Goal: Information Seeking & Learning: Learn about a topic

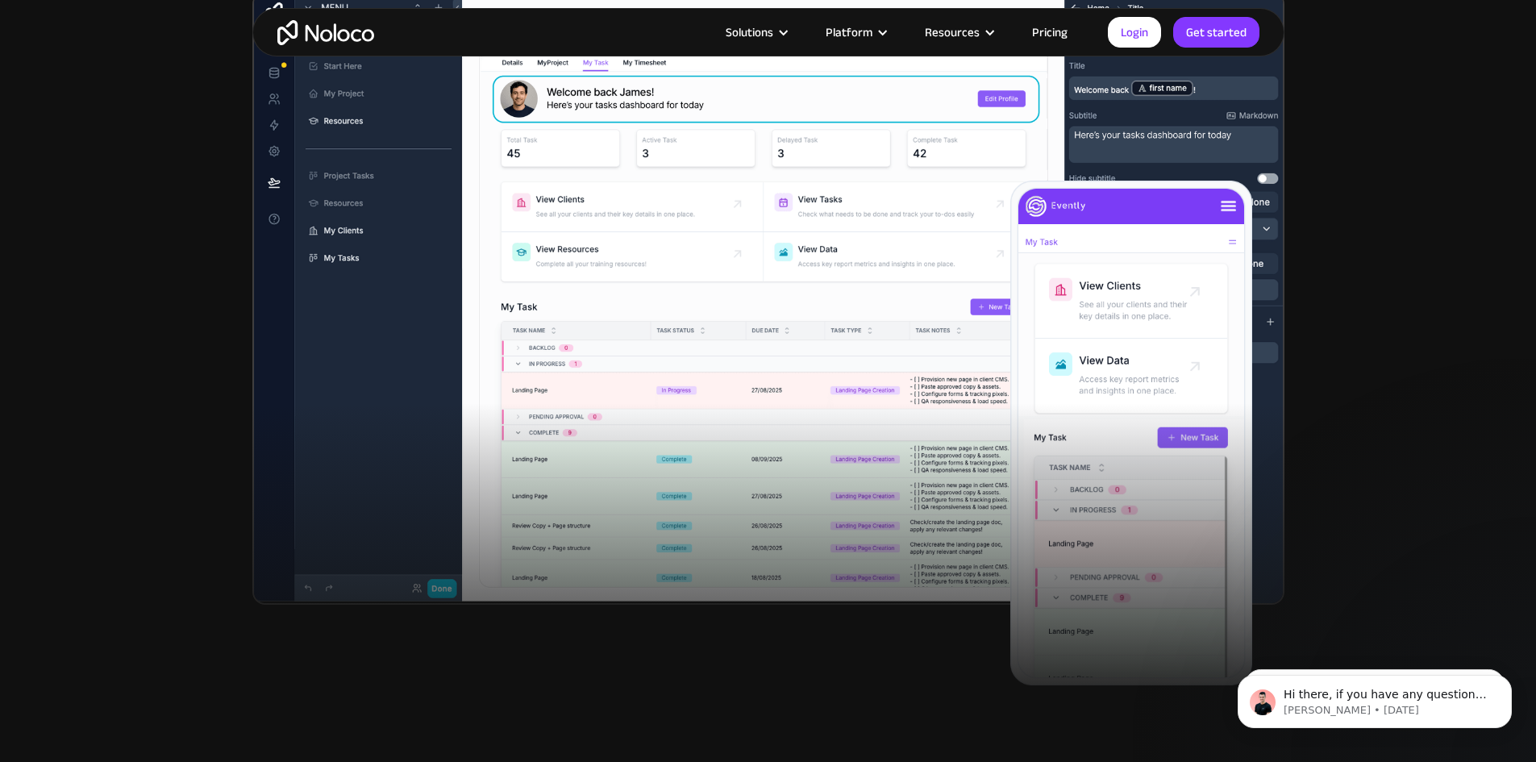
scroll to position [484, 0]
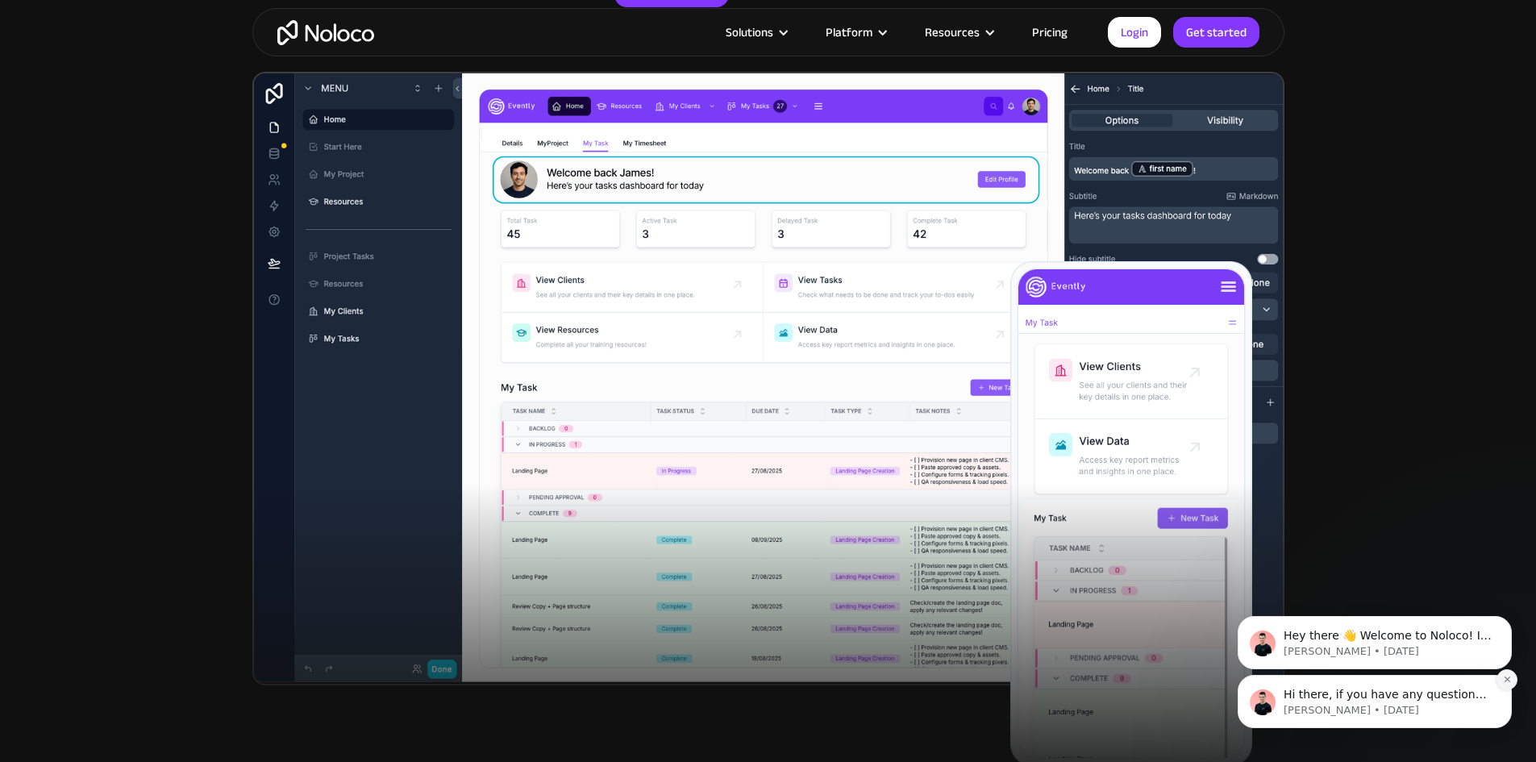
click at [1503, 674] on button "Dismiss notification" at bounding box center [1506, 679] width 21 height 21
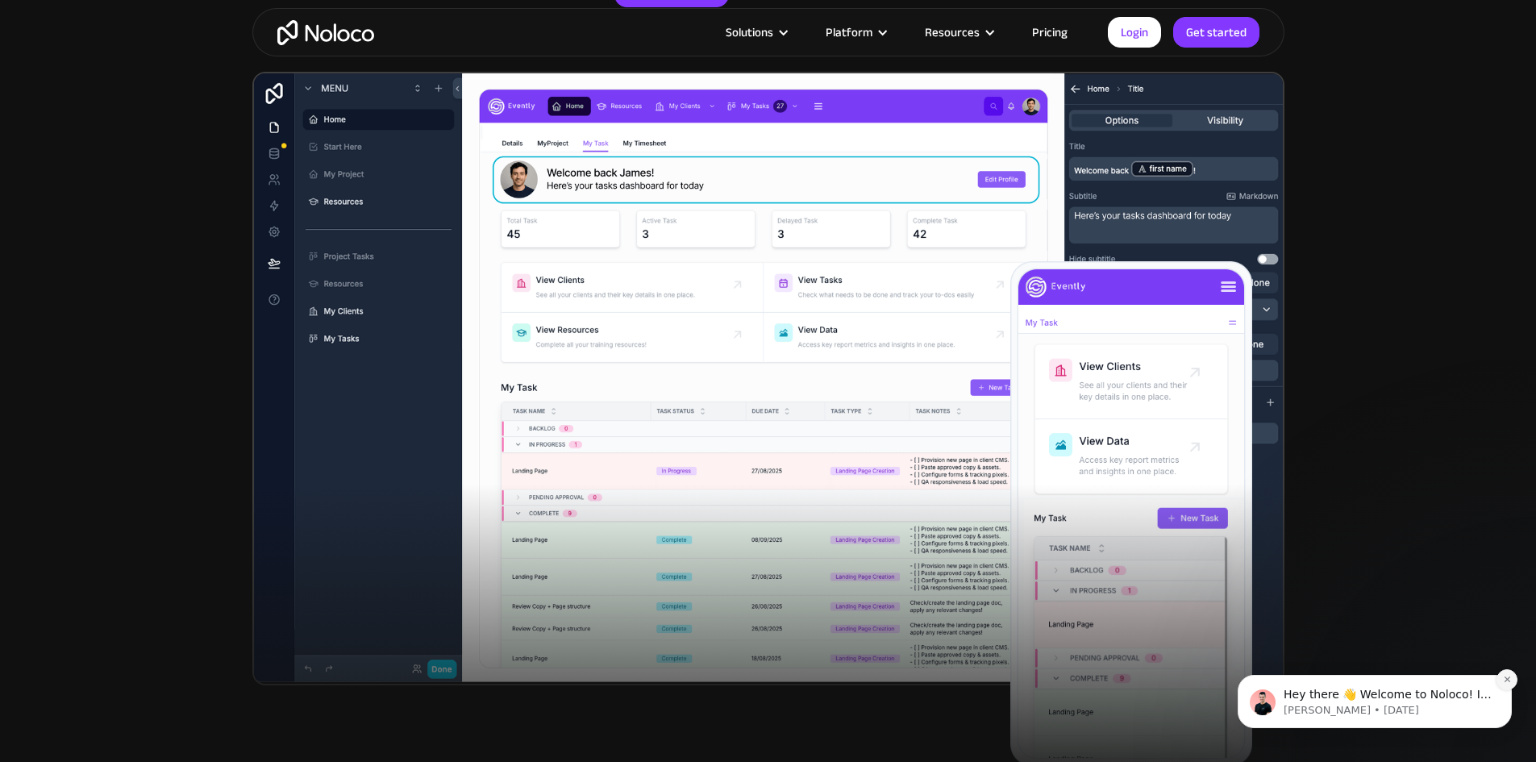
click at [1504, 674] on button "Dismiss notification" at bounding box center [1506, 679] width 21 height 21
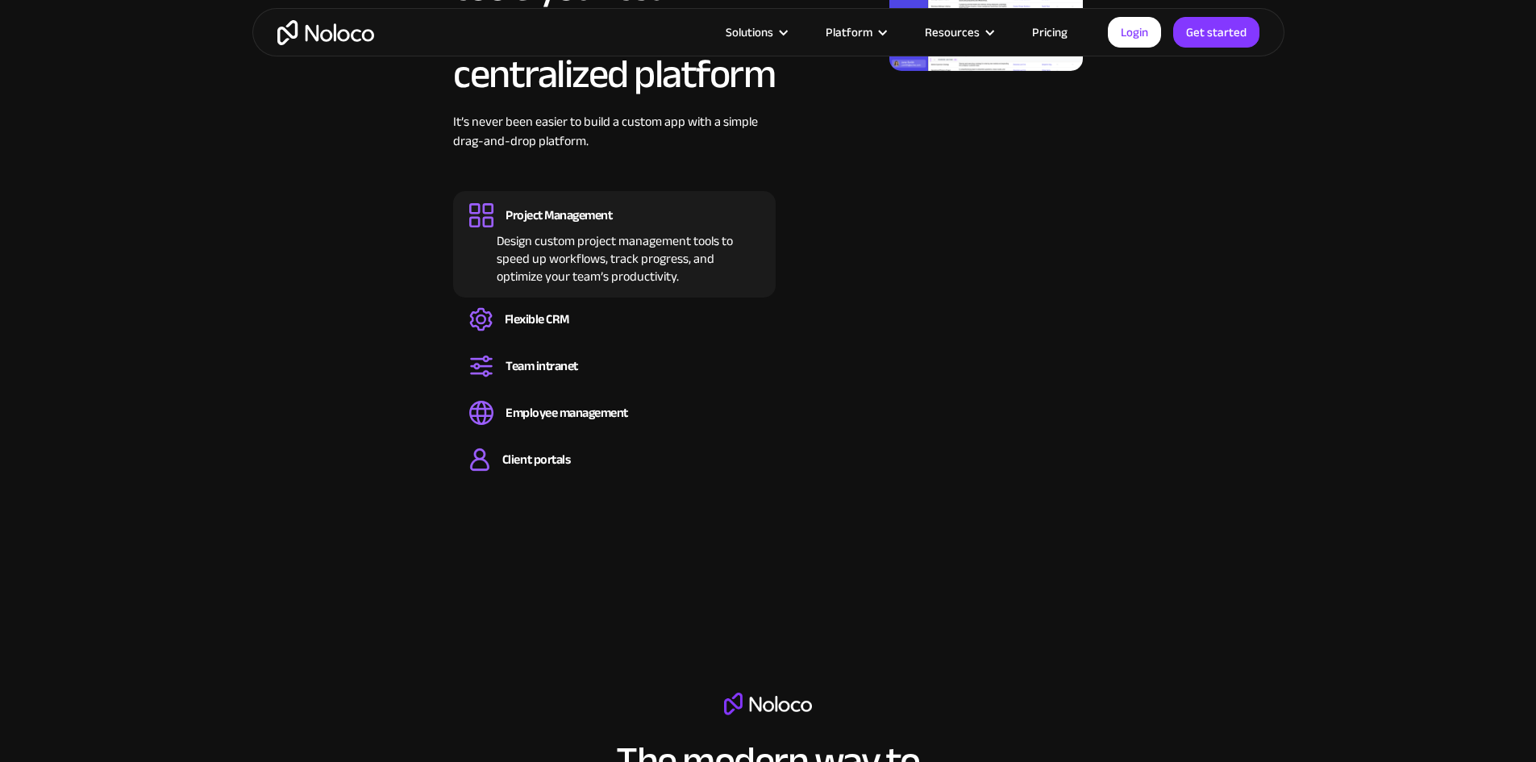
scroll to position [1644, 0]
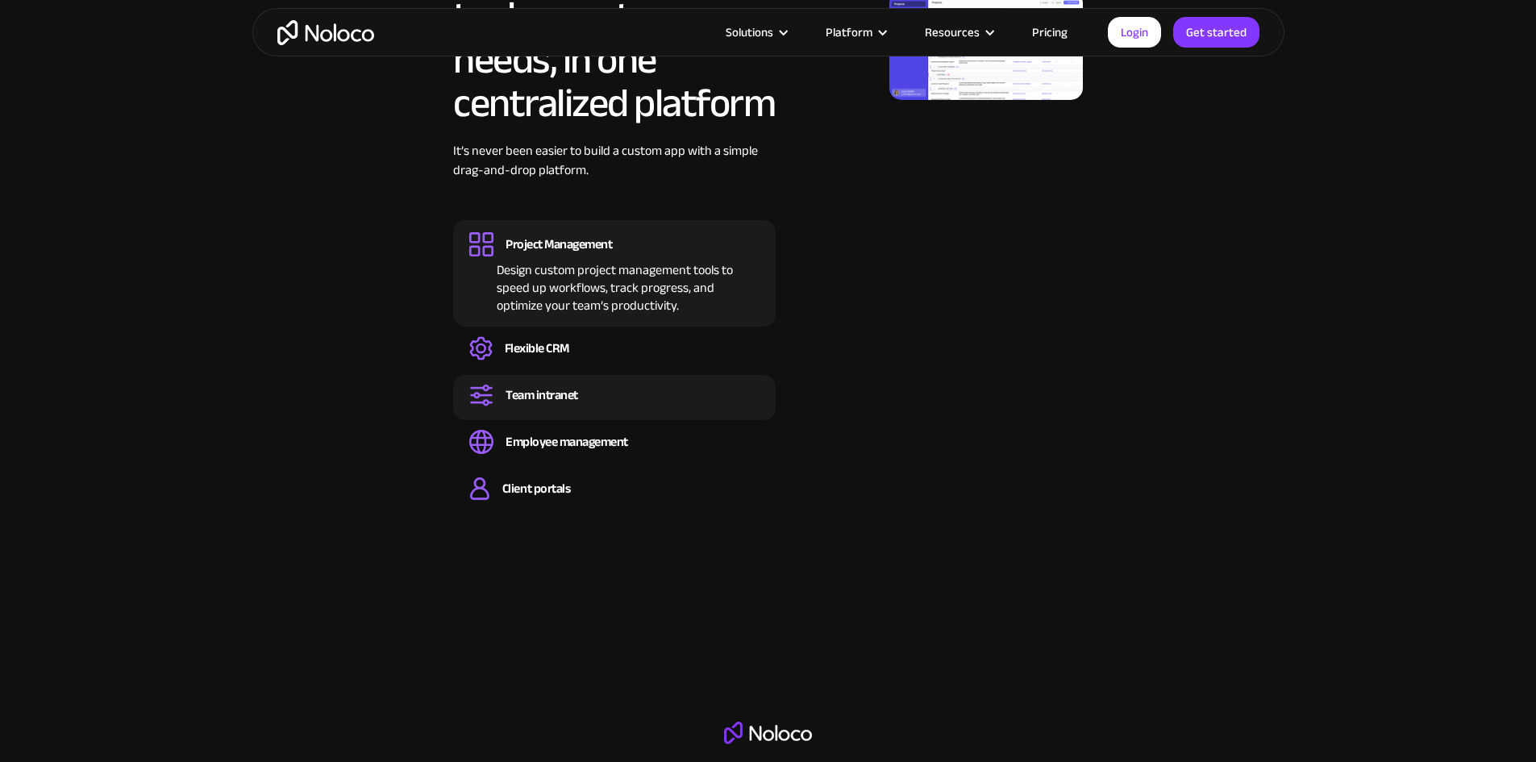
click at [611, 407] on div "Team intranet" at bounding box center [614, 395] width 290 height 24
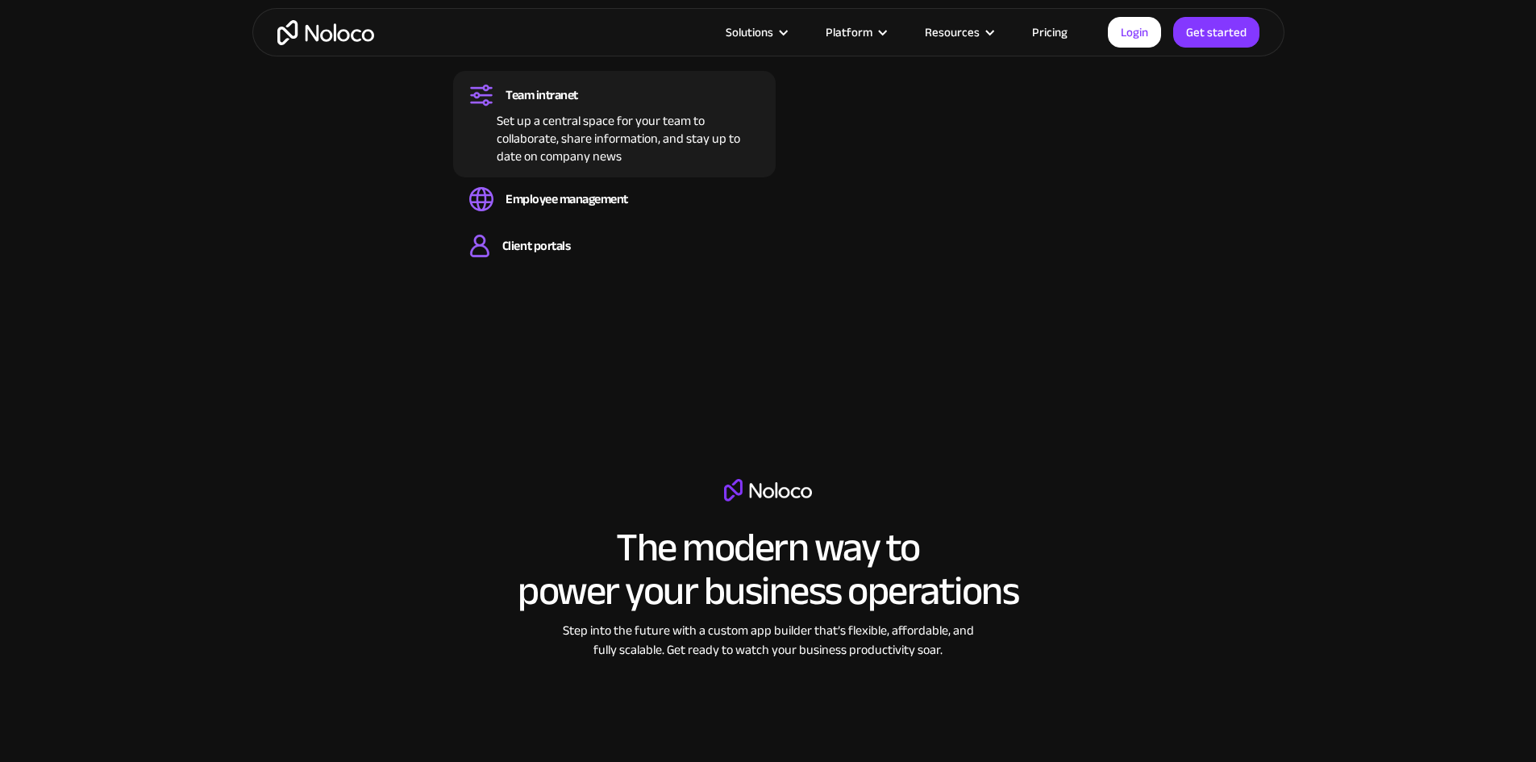
scroll to position [1886, 0]
click at [553, 256] on div "Client portals" at bounding box center [536, 247] width 68 height 18
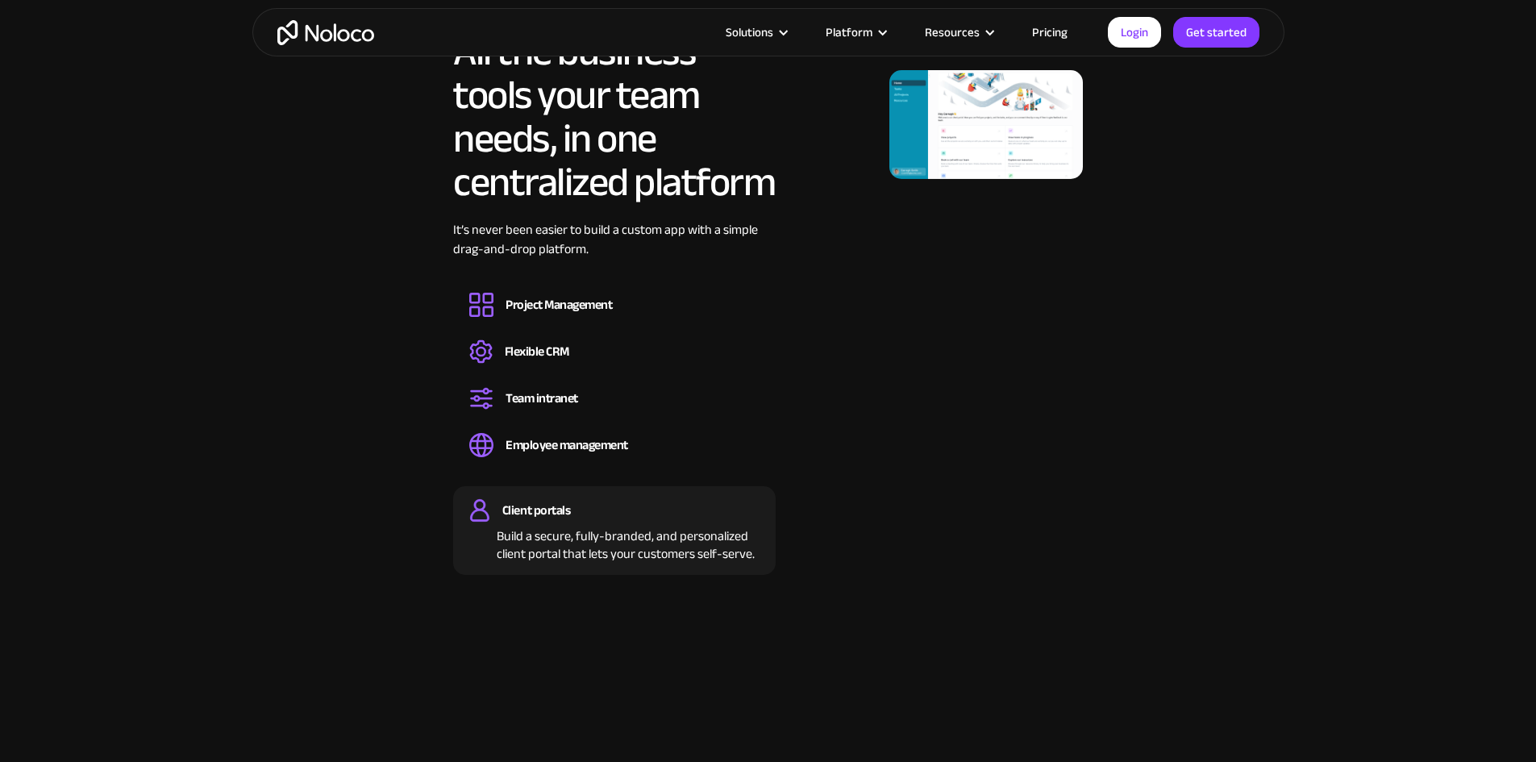
scroll to position [1564, 0]
click at [946, 181] on img at bounding box center [985, 126] width 193 height 109
click at [954, 177] on img at bounding box center [985, 126] width 193 height 109
click at [662, 564] on div "Build a secure, fully-branded, and personalized client portal that lets your cu…" at bounding box center [614, 544] width 290 height 40
drag, startPoint x: 535, startPoint y: 586, endPoint x: 527, endPoint y: 582, distance: 9.0
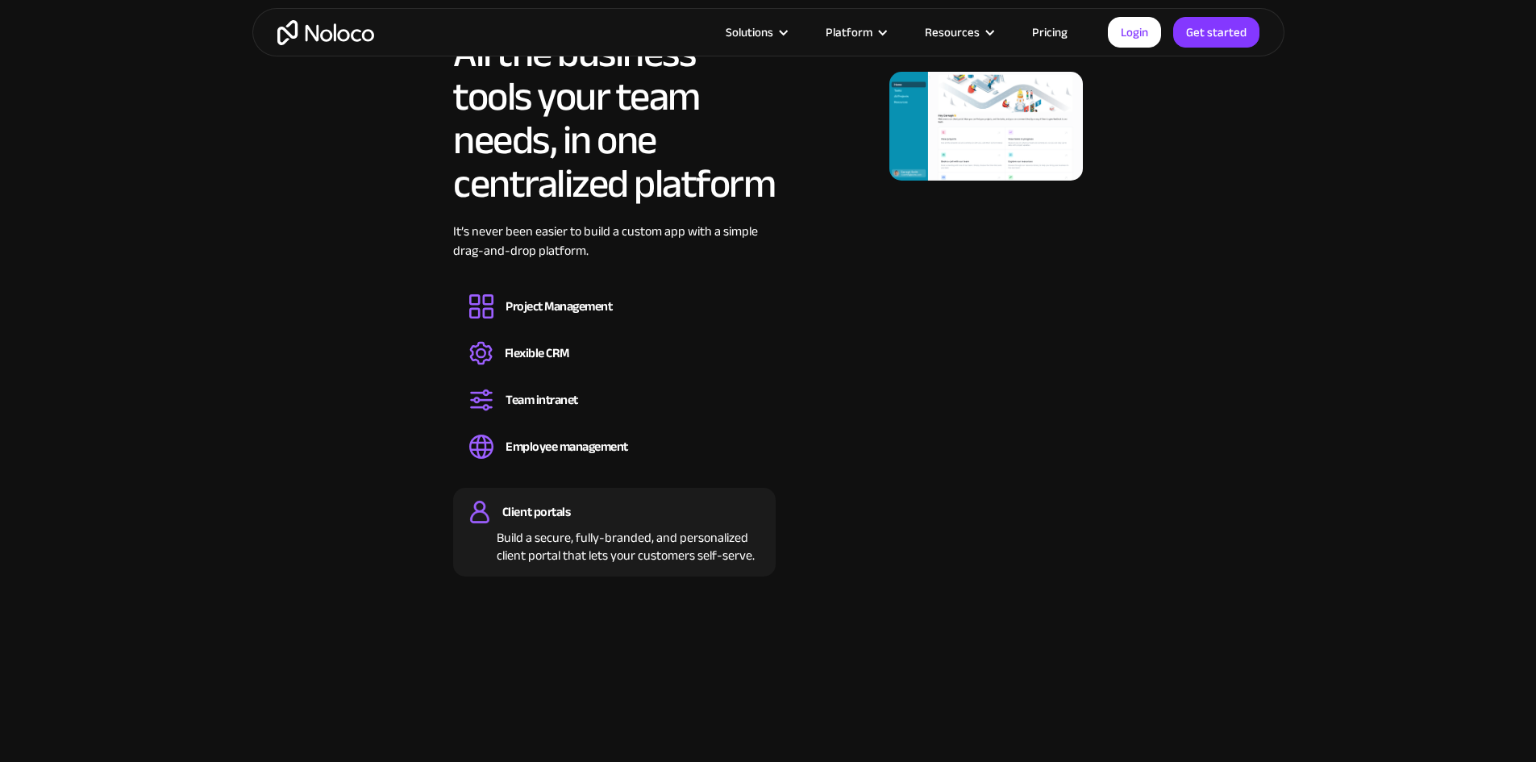
click at [528, 564] on div "Build a secure, fully-branded, and personalized client portal that lets your cu…" at bounding box center [614, 544] width 290 height 40
click at [508, 521] on div "Client portals" at bounding box center [536, 512] width 68 height 18
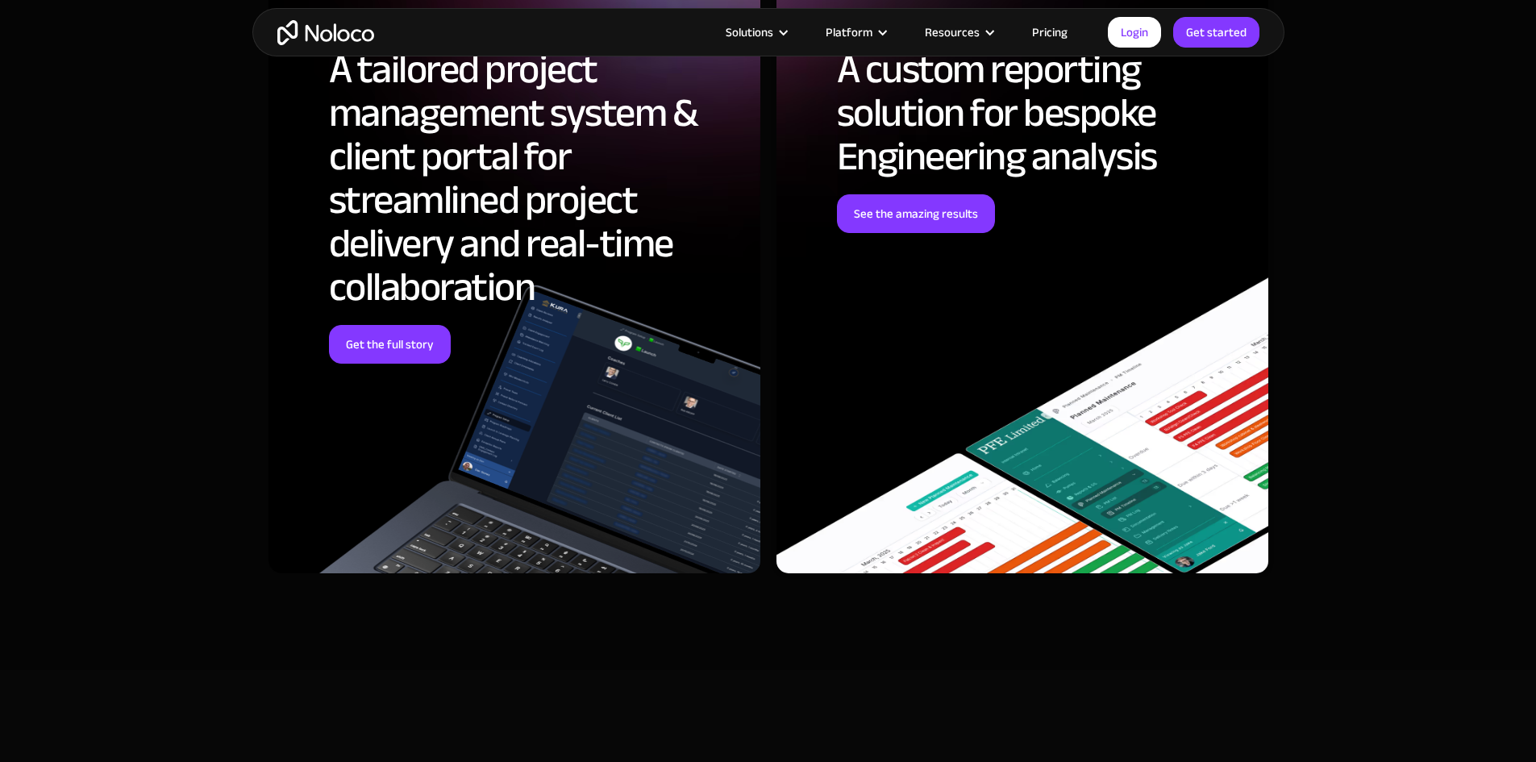
scroll to position [6884, 0]
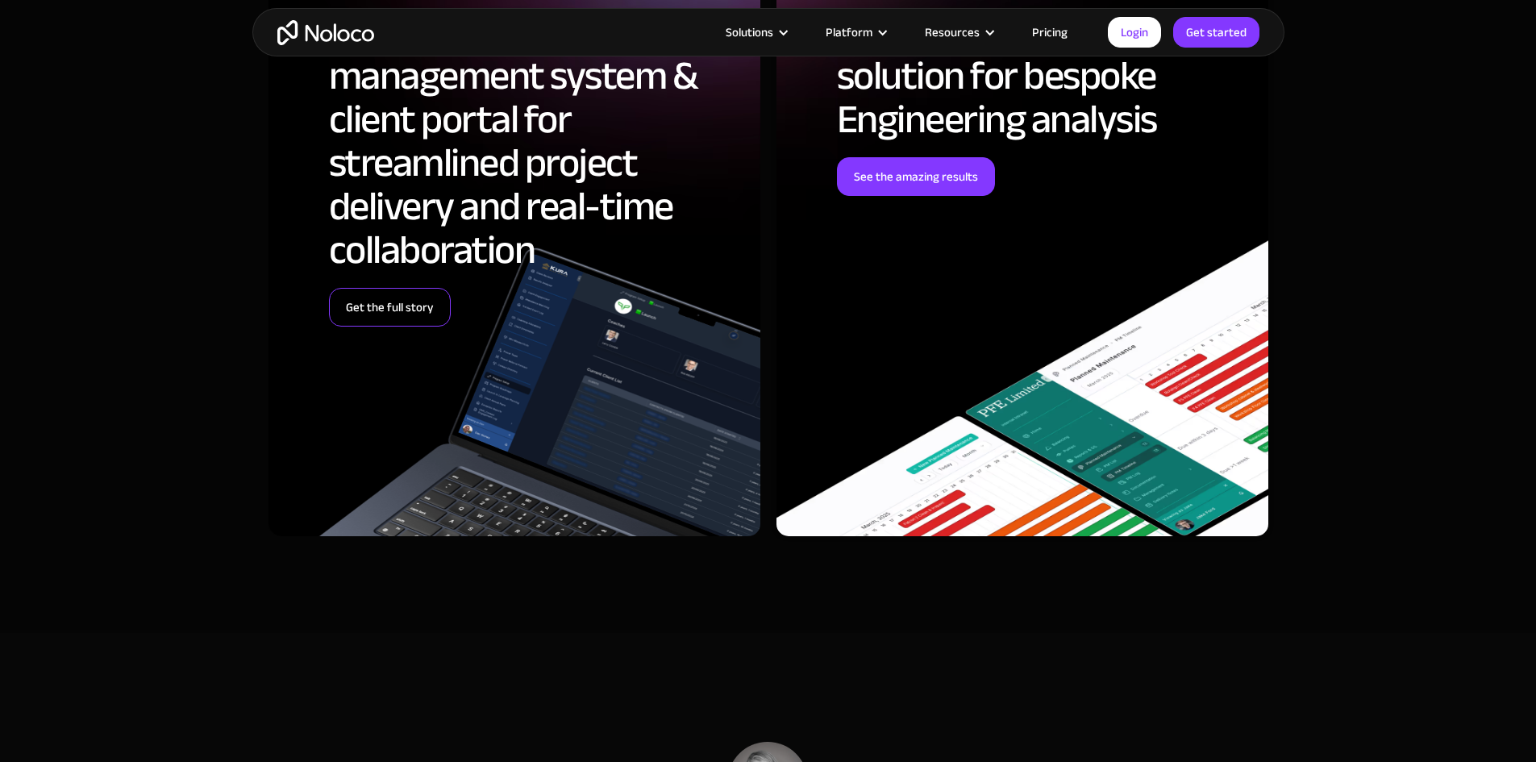
click at [435, 326] on link "Get the full story" at bounding box center [390, 307] width 122 height 39
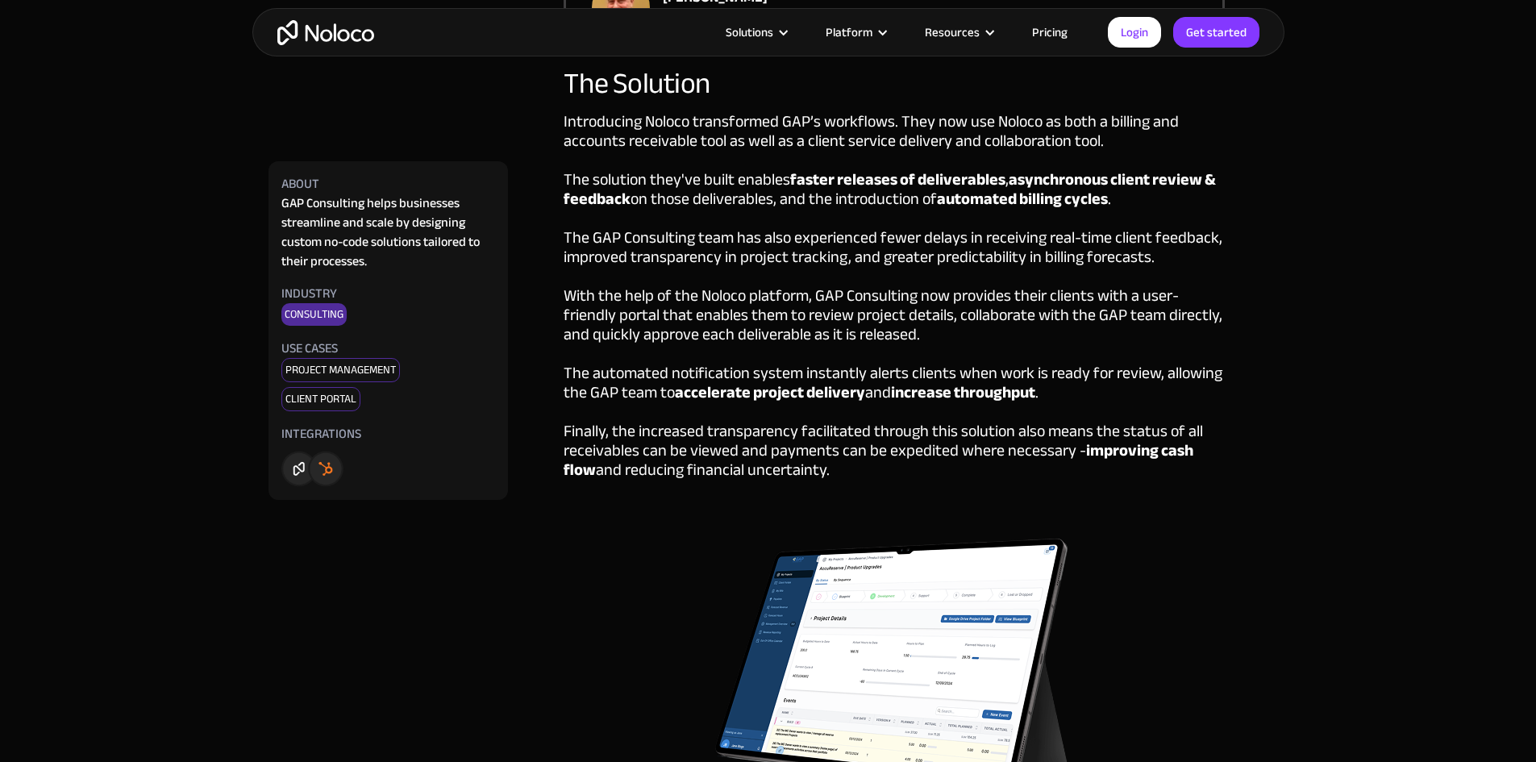
scroll to position [1532, 0]
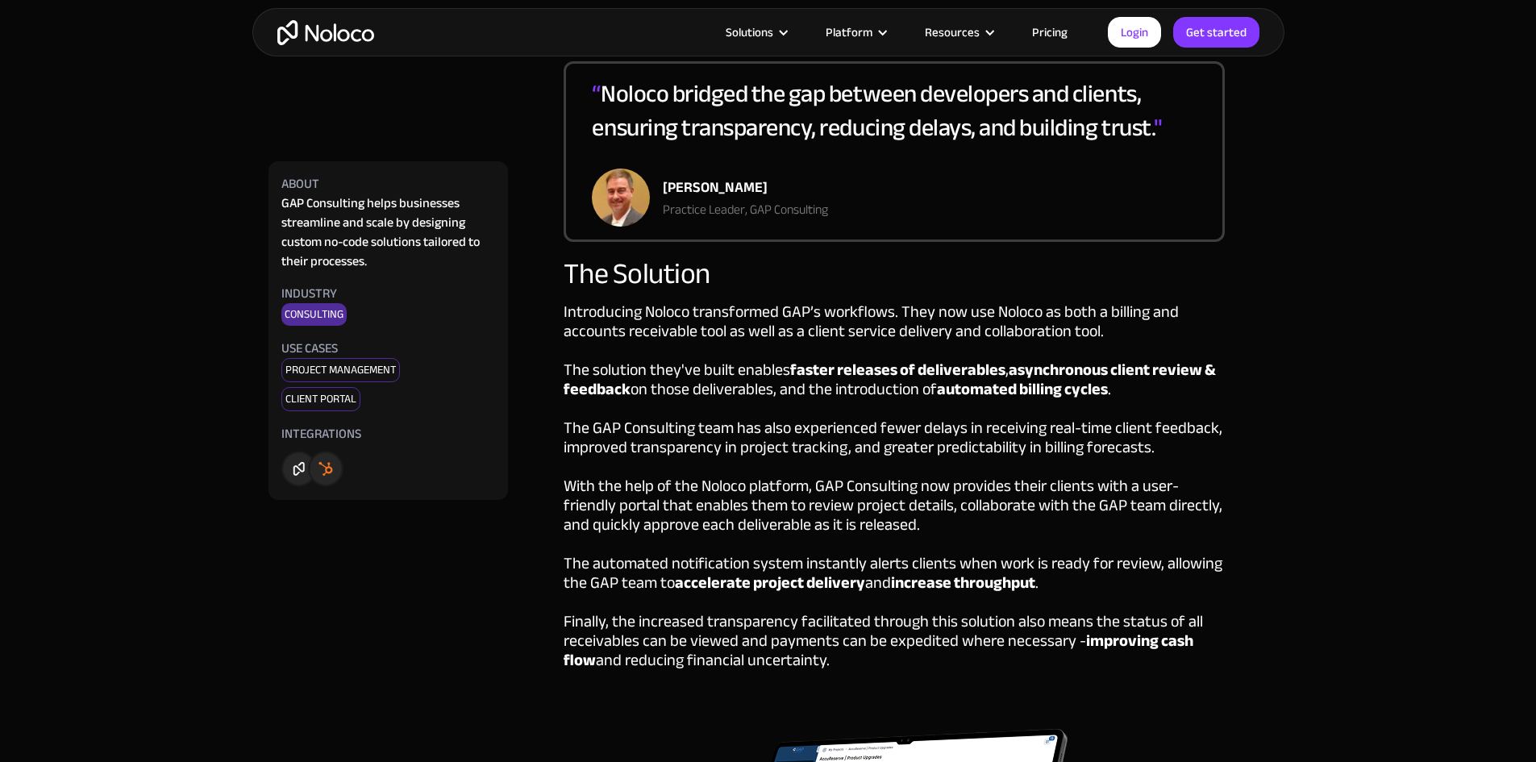
click at [1044, 30] on link "Pricing" at bounding box center [1050, 32] width 76 height 21
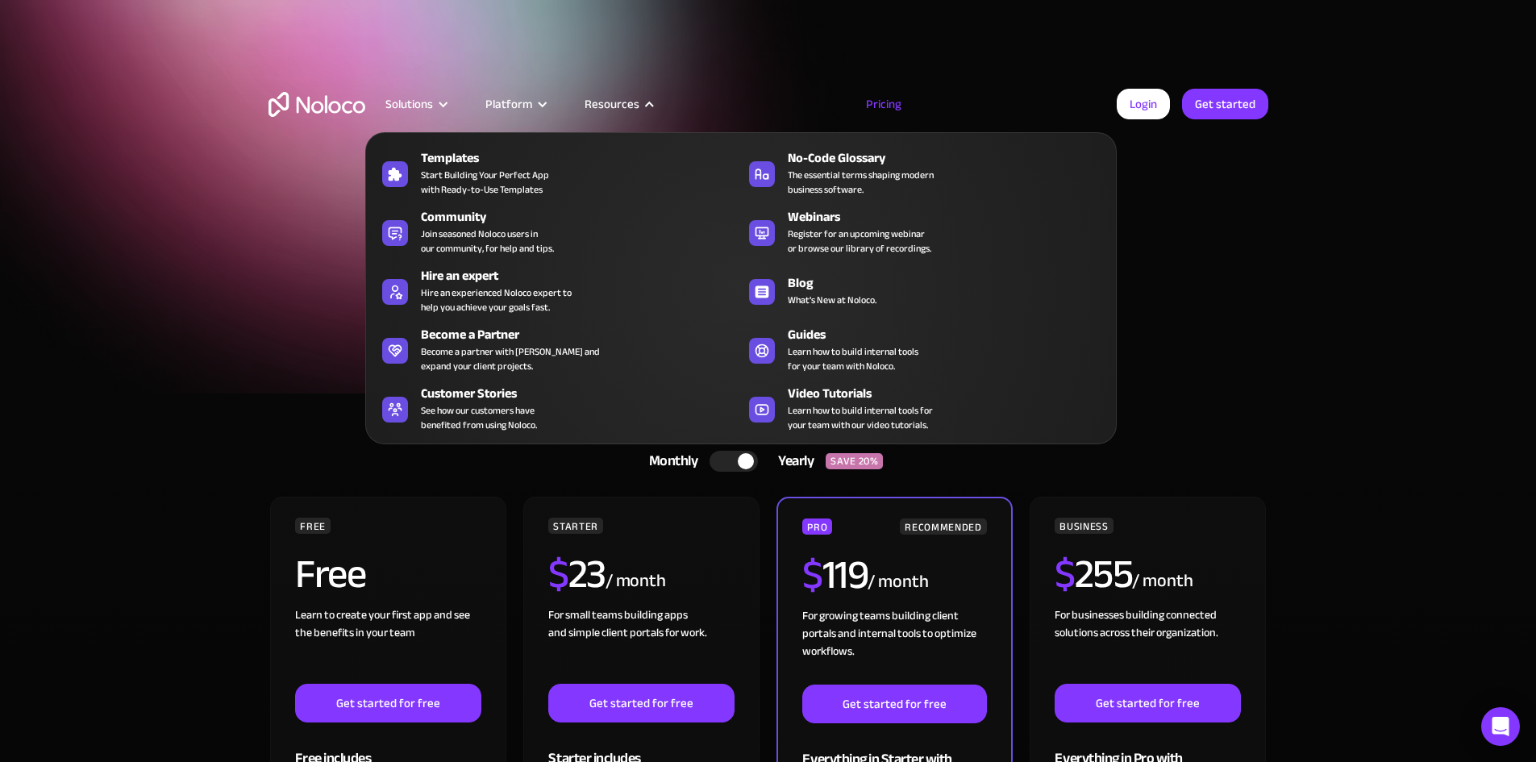
click at [627, 104] on div "Resources" at bounding box center [611, 104] width 55 height 21
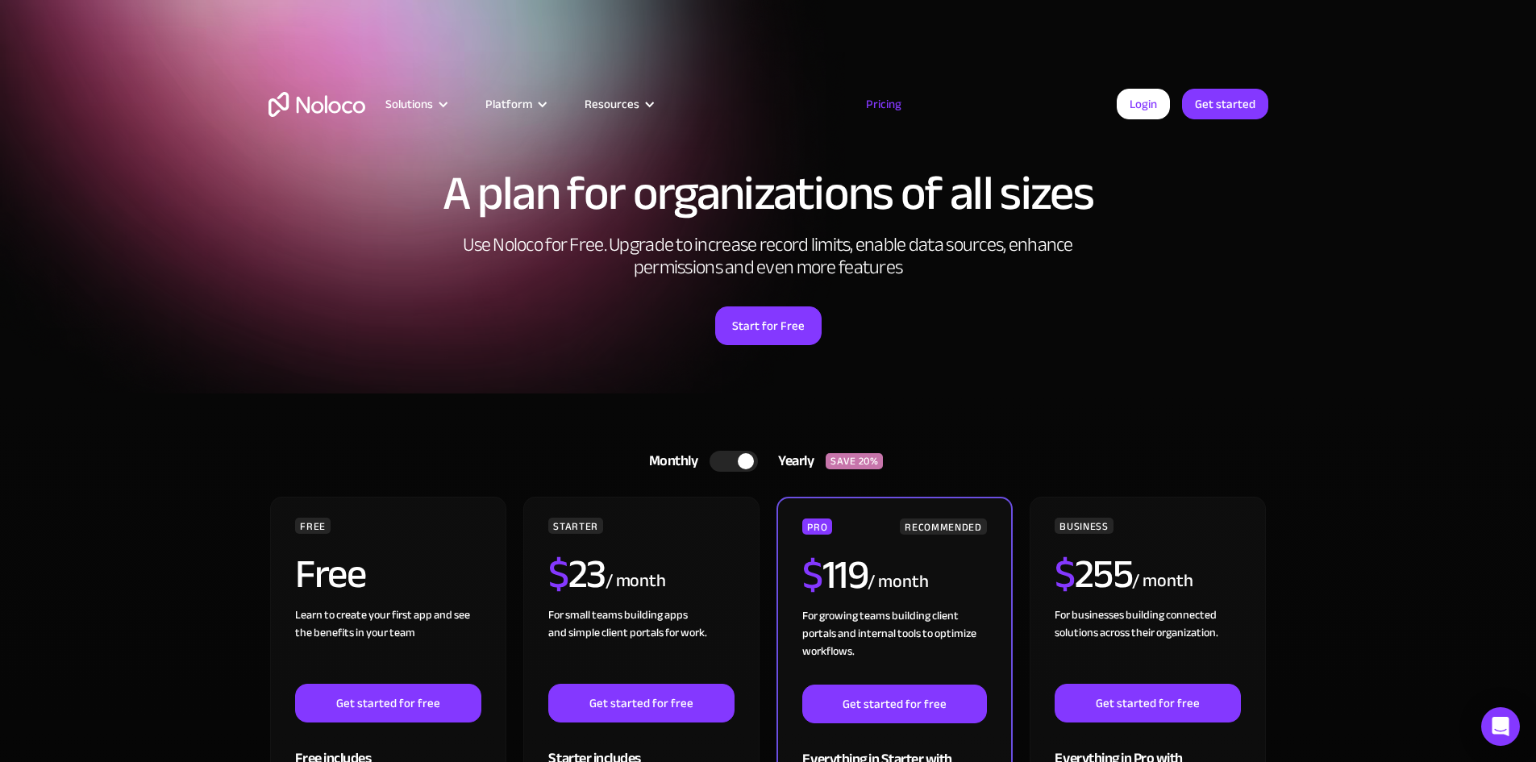
click at [629, 104] on div "Resources" at bounding box center [611, 104] width 55 height 21
click at [303, 94] on img "home" at bounding box center [316, 104] width 97 height 25
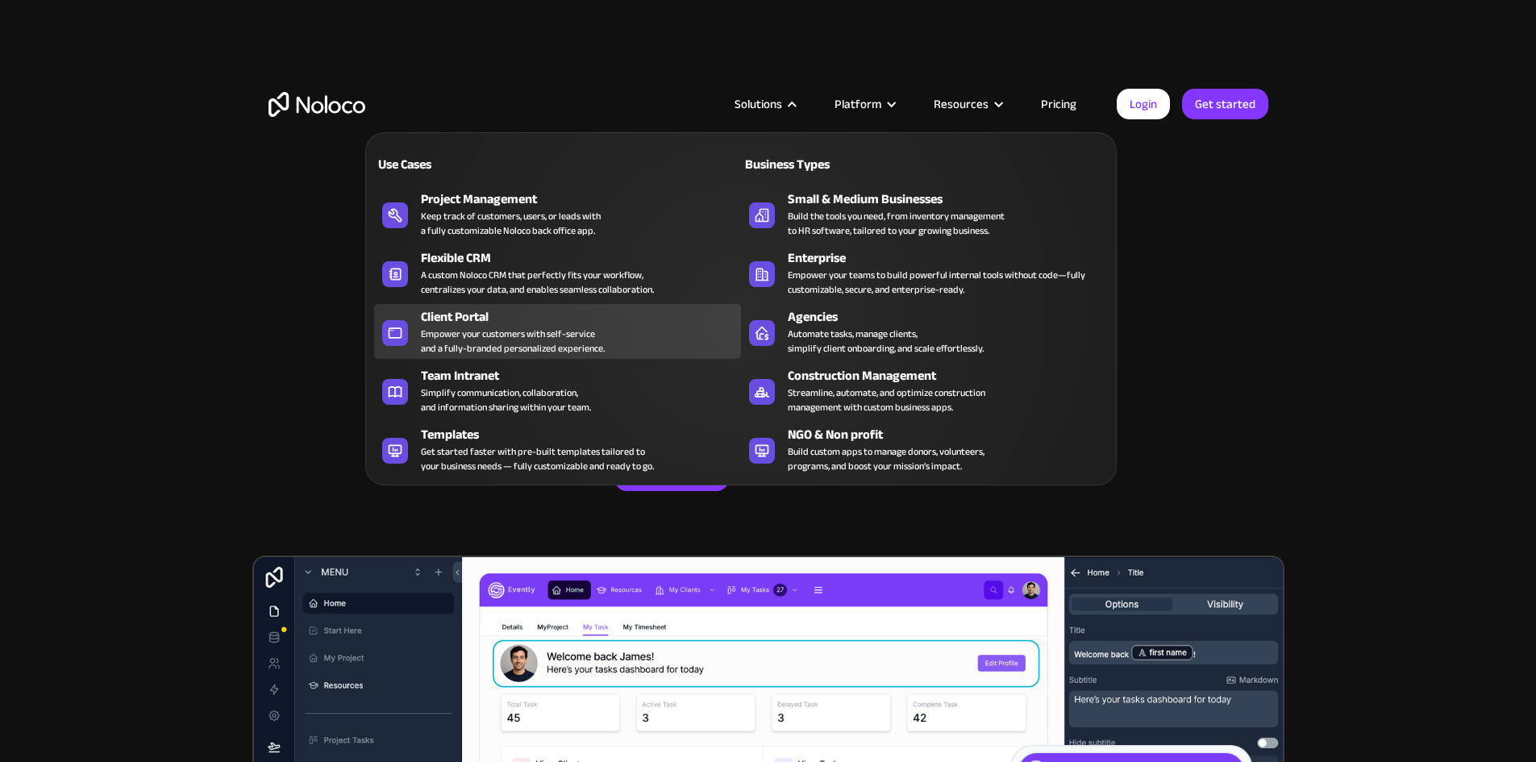
click at [561, 346] on div "Empower your customers with self-service and a fully-branded personalized exper…" at bounding box center [513, 340] width 184 height 29
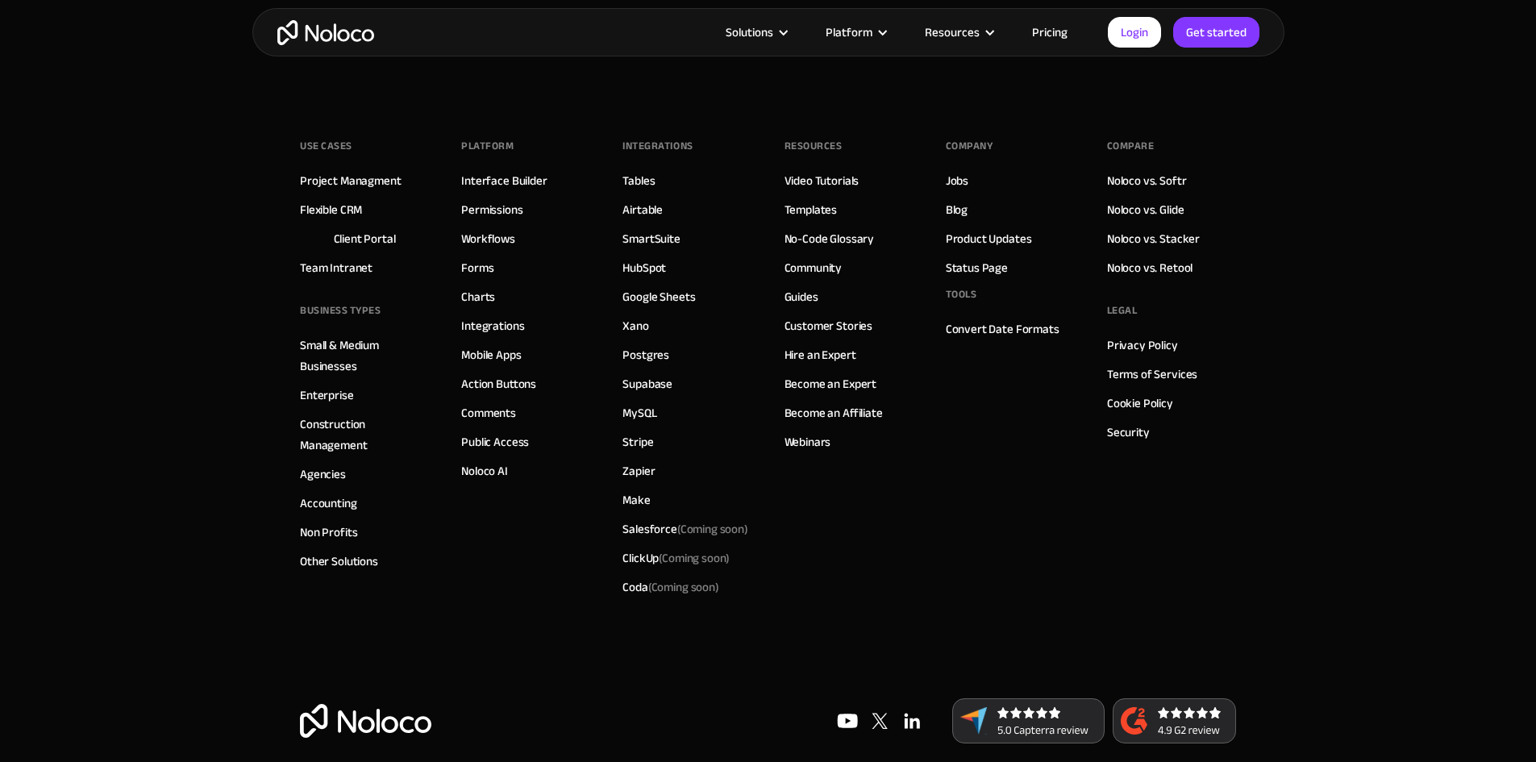
scroll to position [9408, 0]
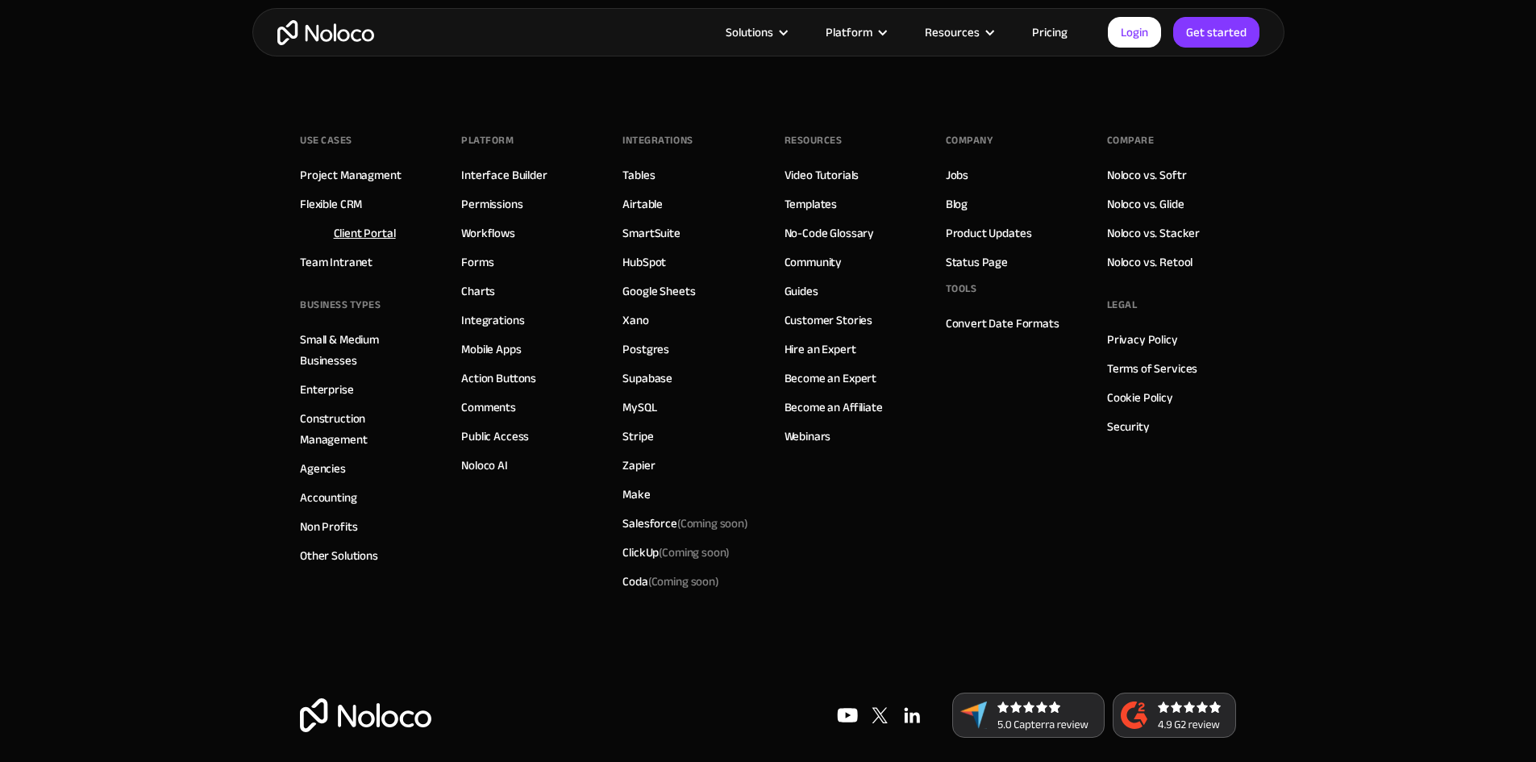
click at [361, 237] on link "Client Portal" at bounding box center [365, 232] width 62 height 21
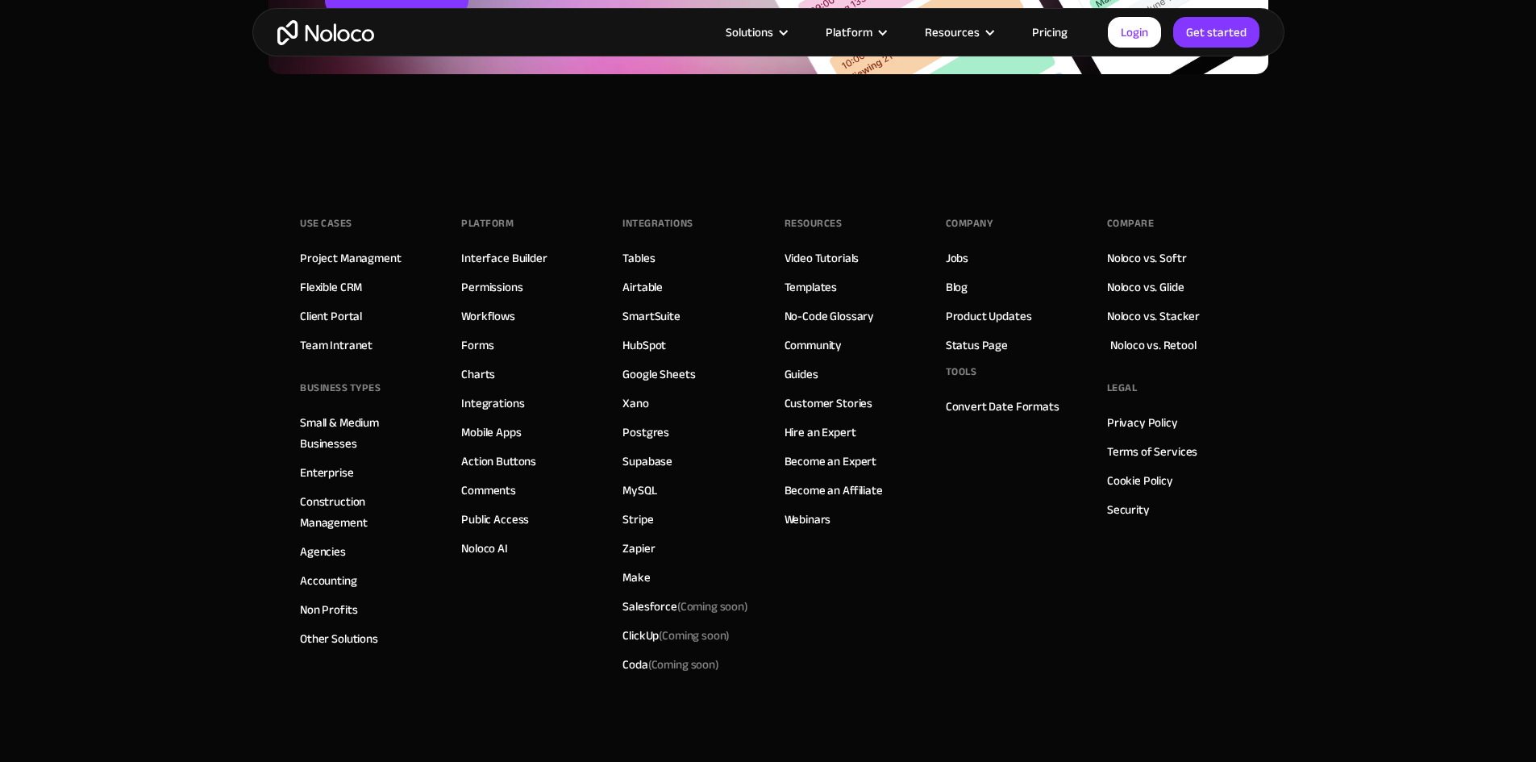
scroll to position [3466, 0]
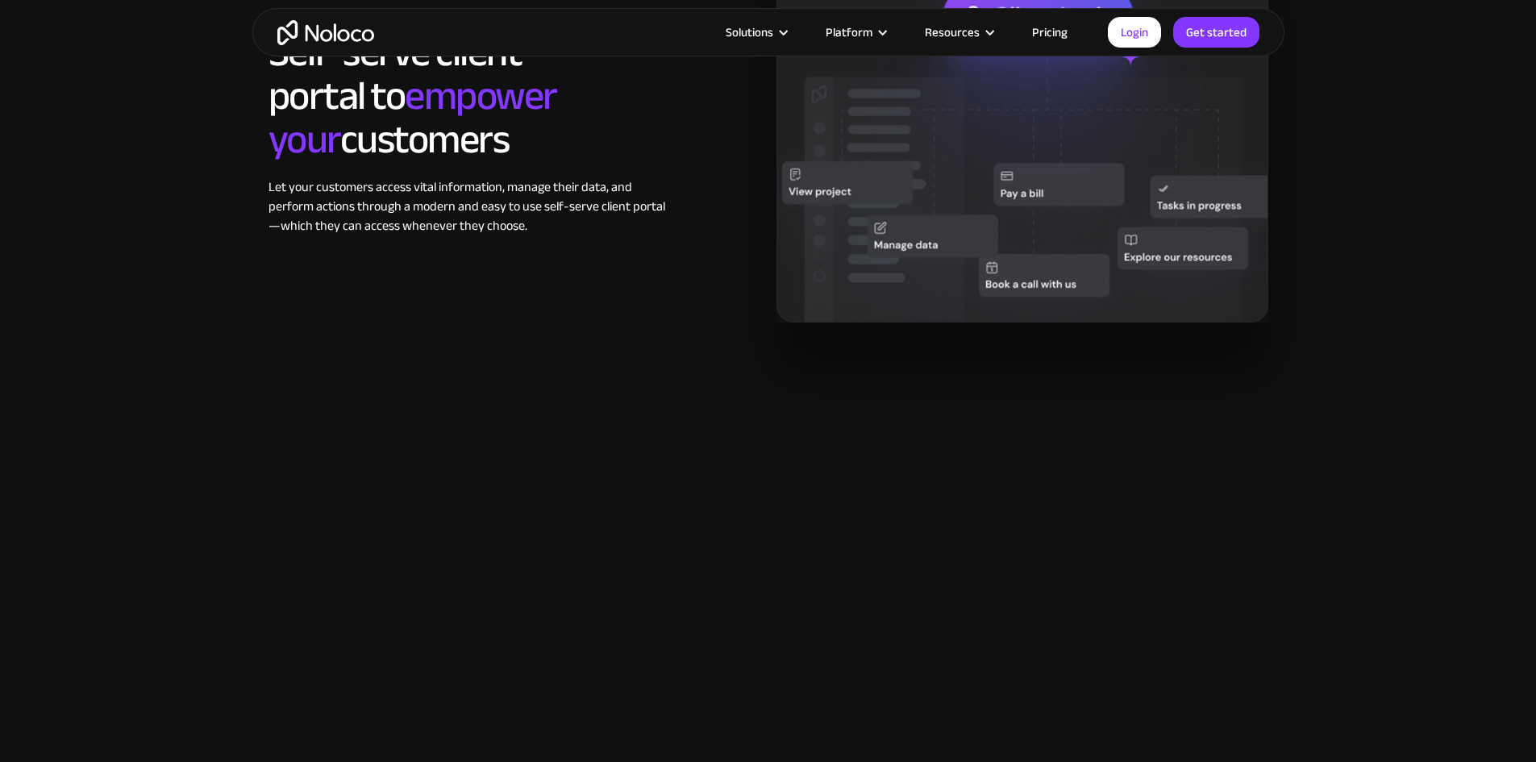
scroll to position [1612, 0]
